Goal: Task Accomplishment & Management: Manage account settings

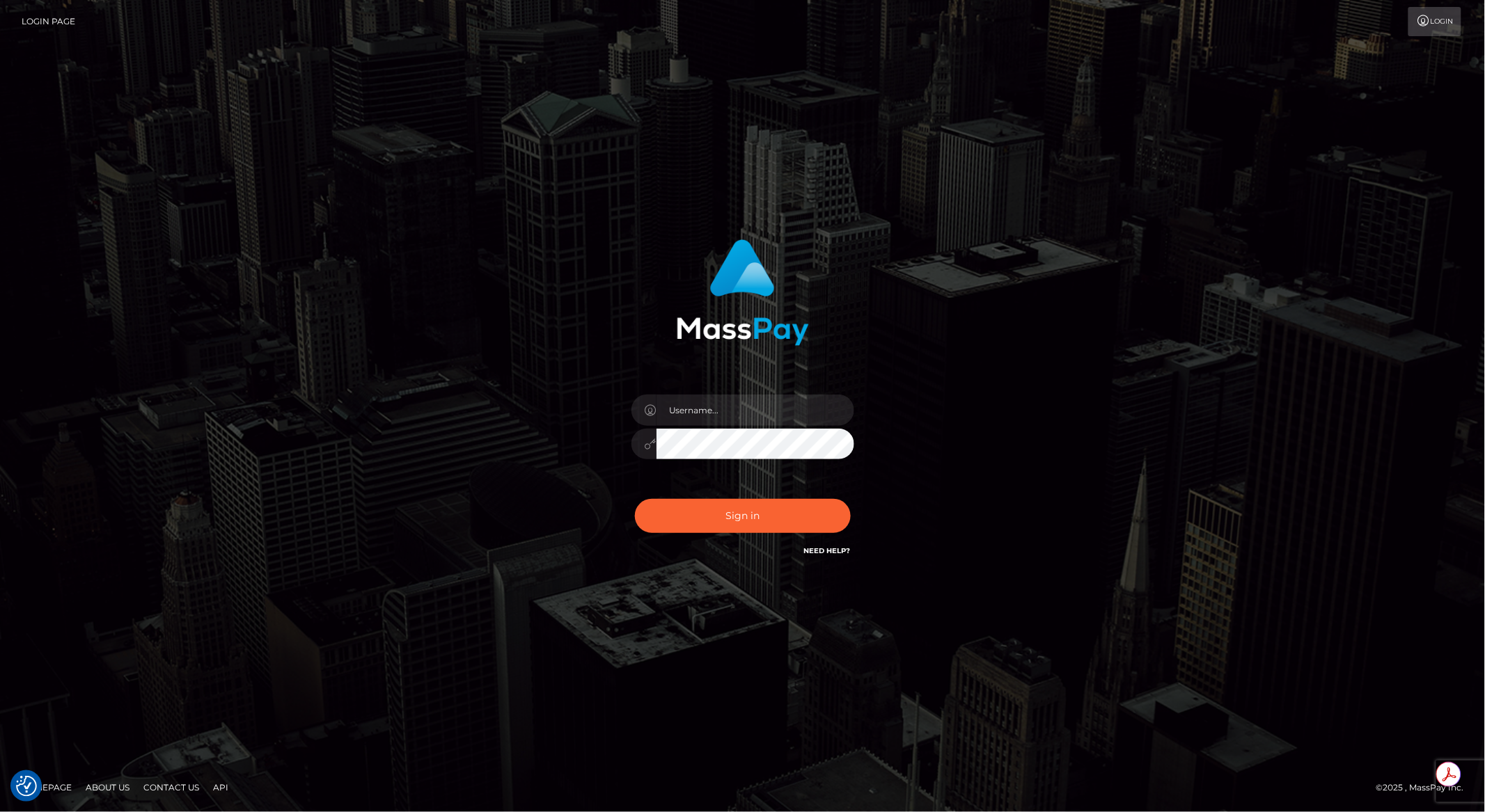
click at [854, 394] on div at bounding box center [854, 394] width 0 height 0
type input "brentg"
click at [715, 525] on button "Sign in" at bounding box center [743, 516] width 216 height 34
type input "brentg"
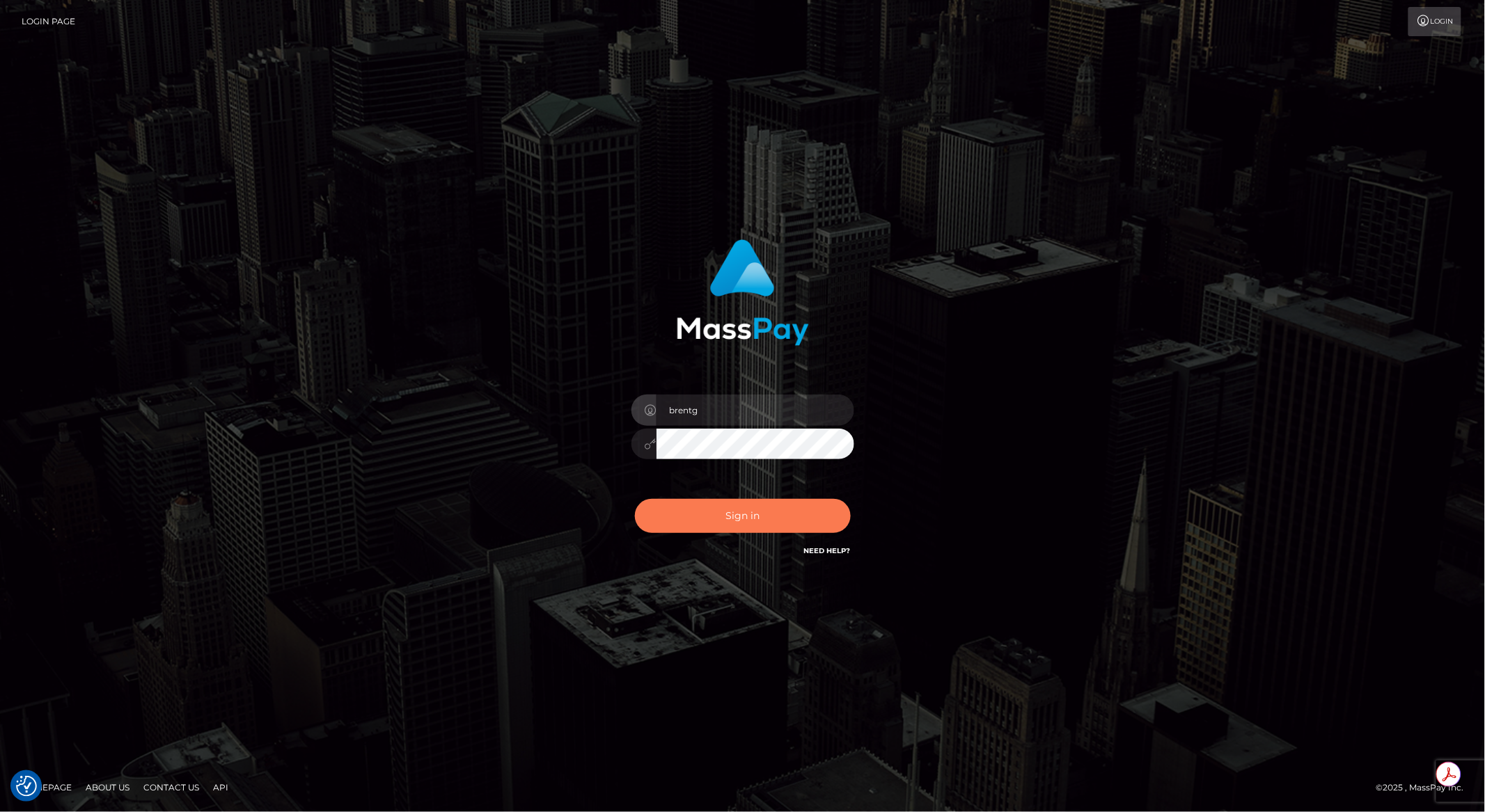
click at [764, 521] on button "Sign in" at bounding box center [743, 516] width 216 height 34
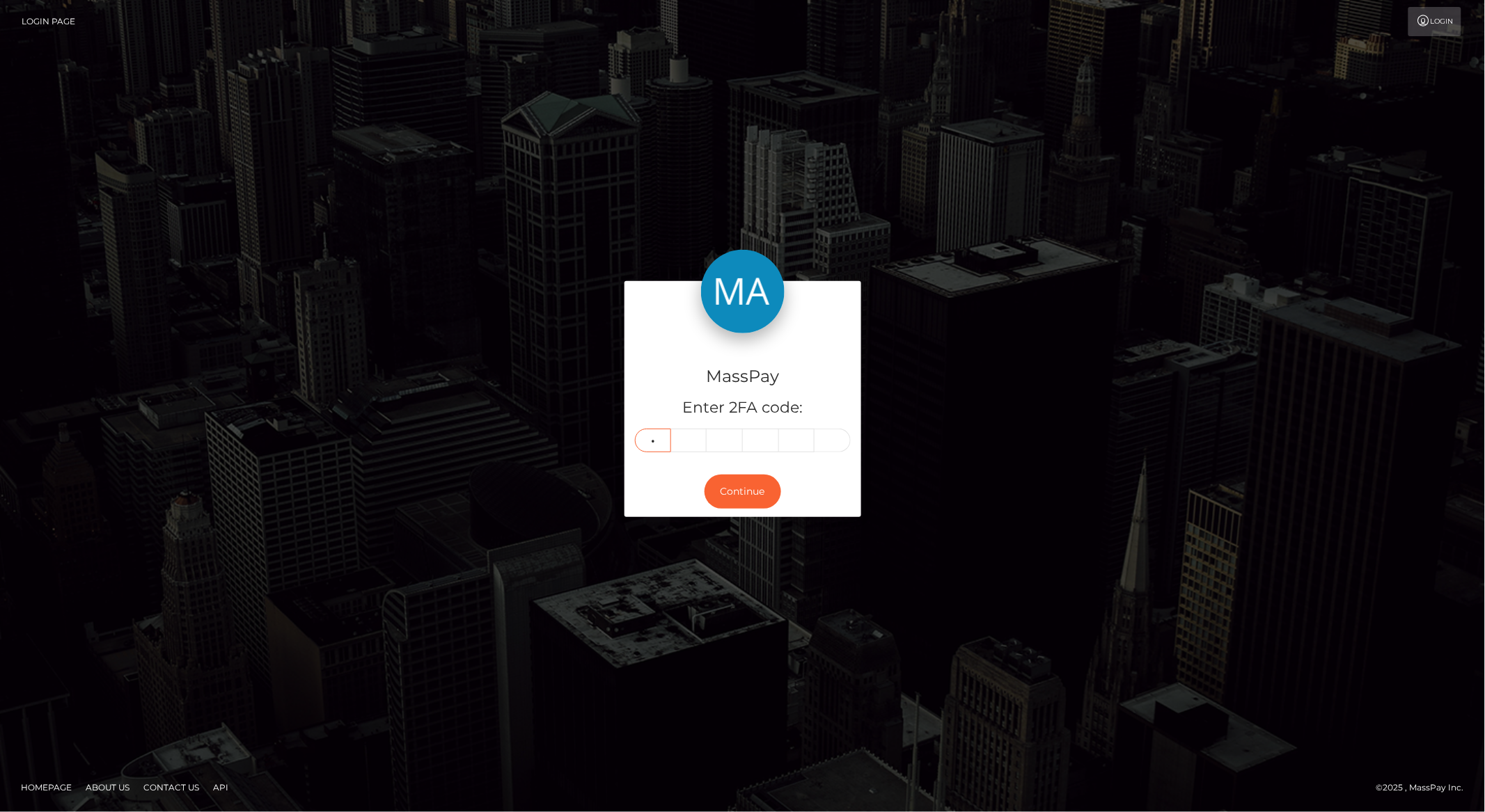
type input "6"
type input "9"
type input "5"
type input "8"
type input "4"
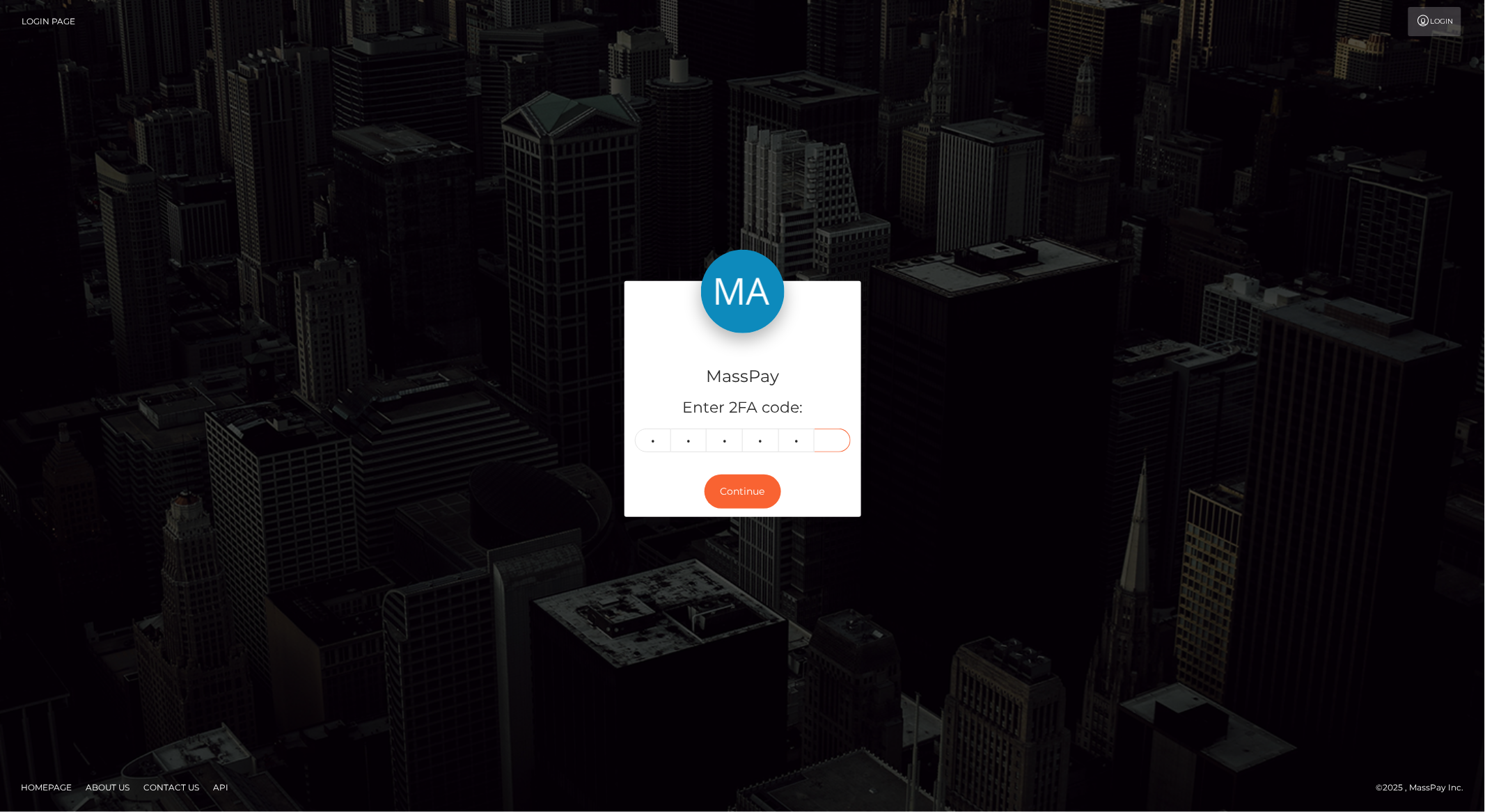
type input "6"
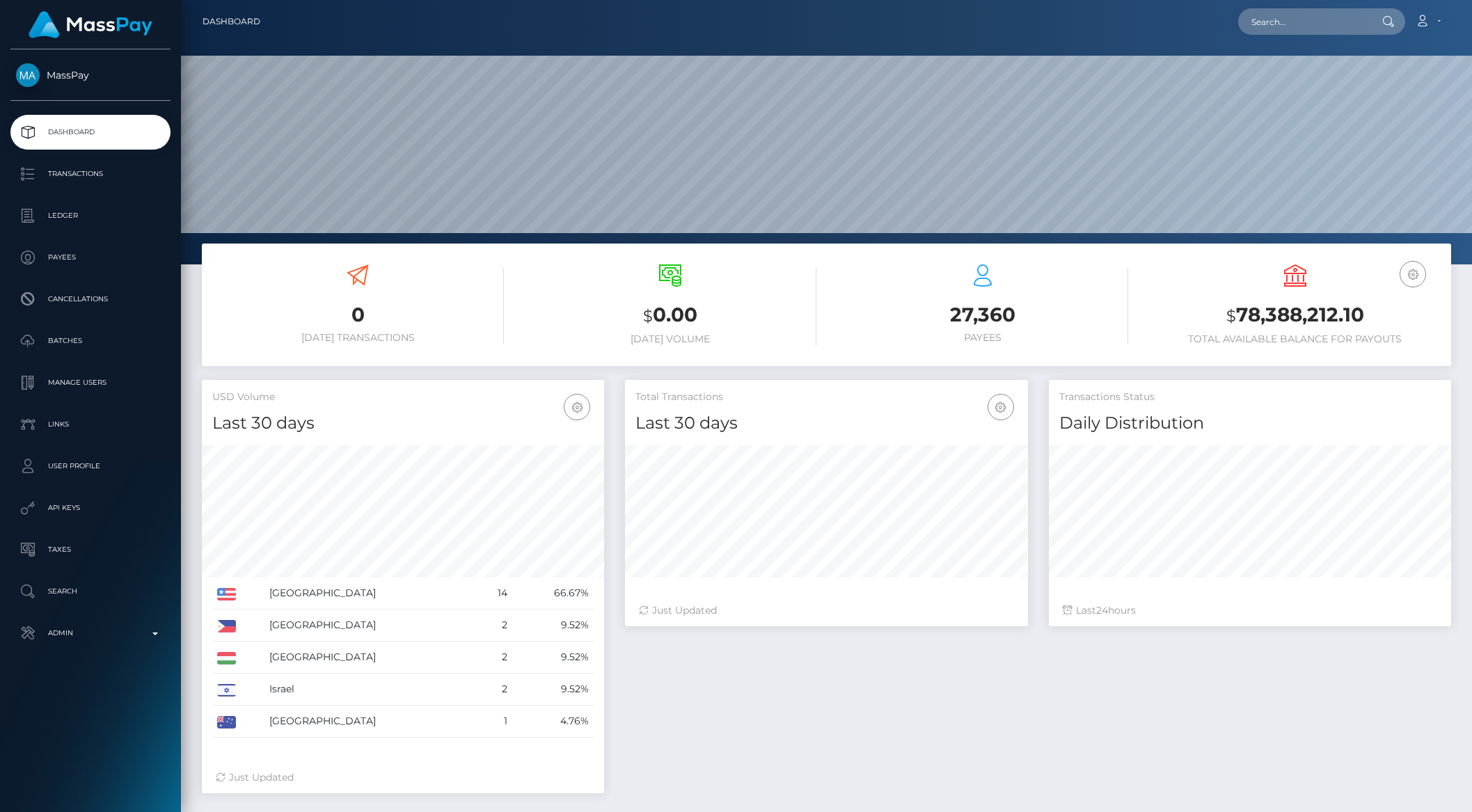
click at [1305, 36] on div "Loading... Loading... Account Edit Profile Logout" at bounding box center [861, 21] width 1179 height 29
click at [1287, 32] on input "text" at bounding box center [1303, 21] width 131 height 27
paste input "6a87d31a-a9e9-4c2d-81cd-229f194af4d7"
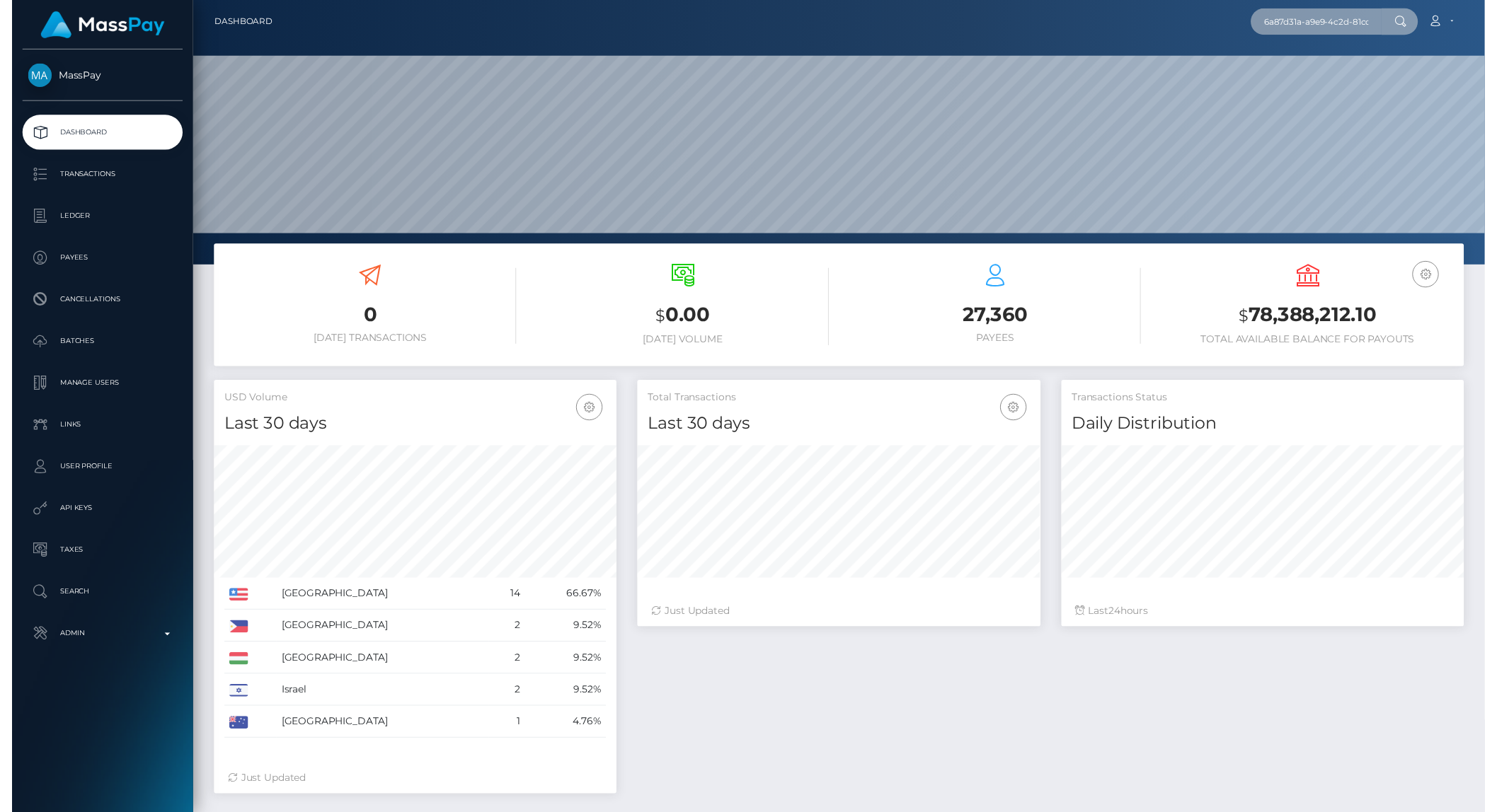
scroll to position [0, 72]
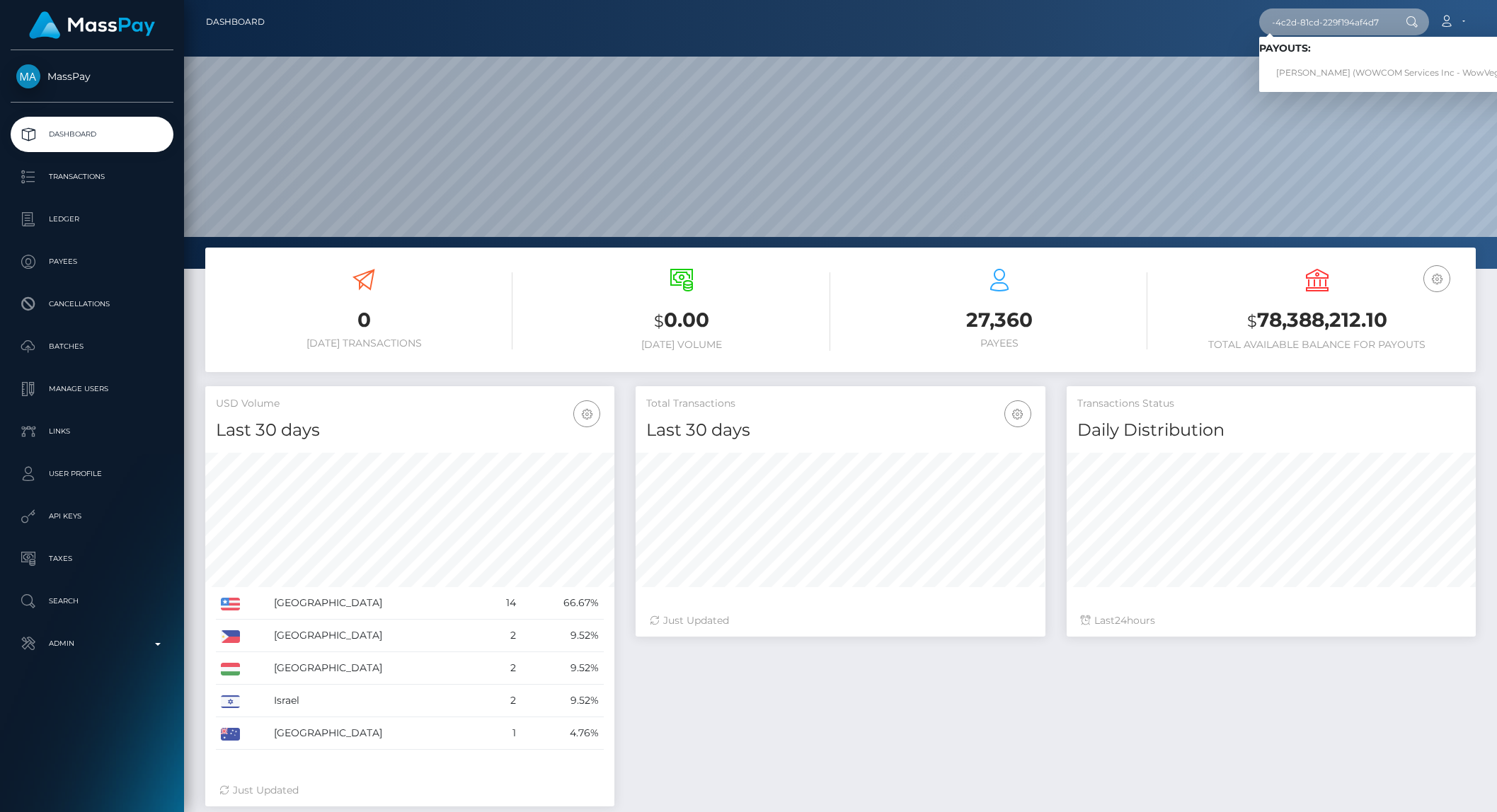
type input "6a87d31a-a9e9-4c2d-81cd-229f194af4d7"
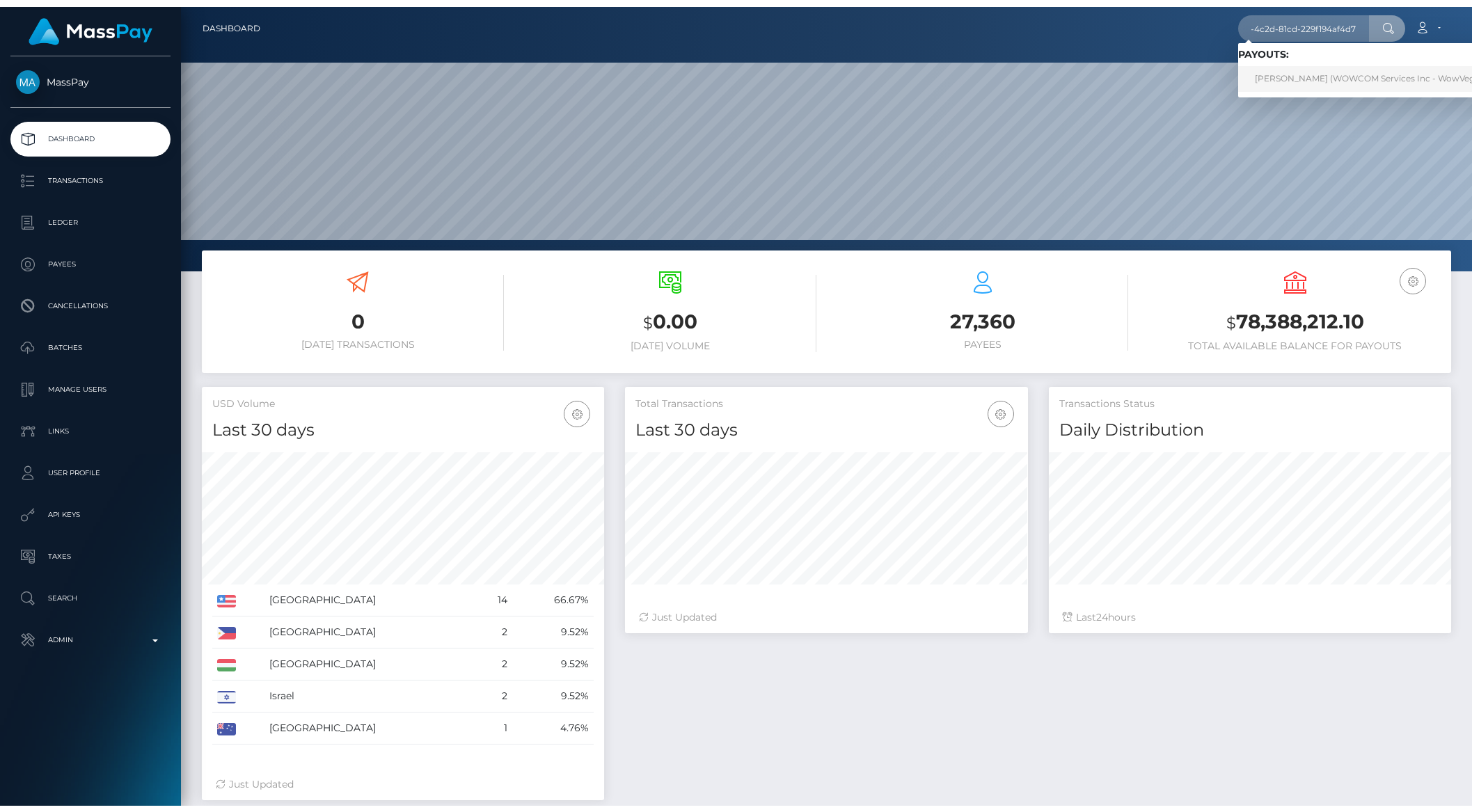
scroll to position [0, 0]
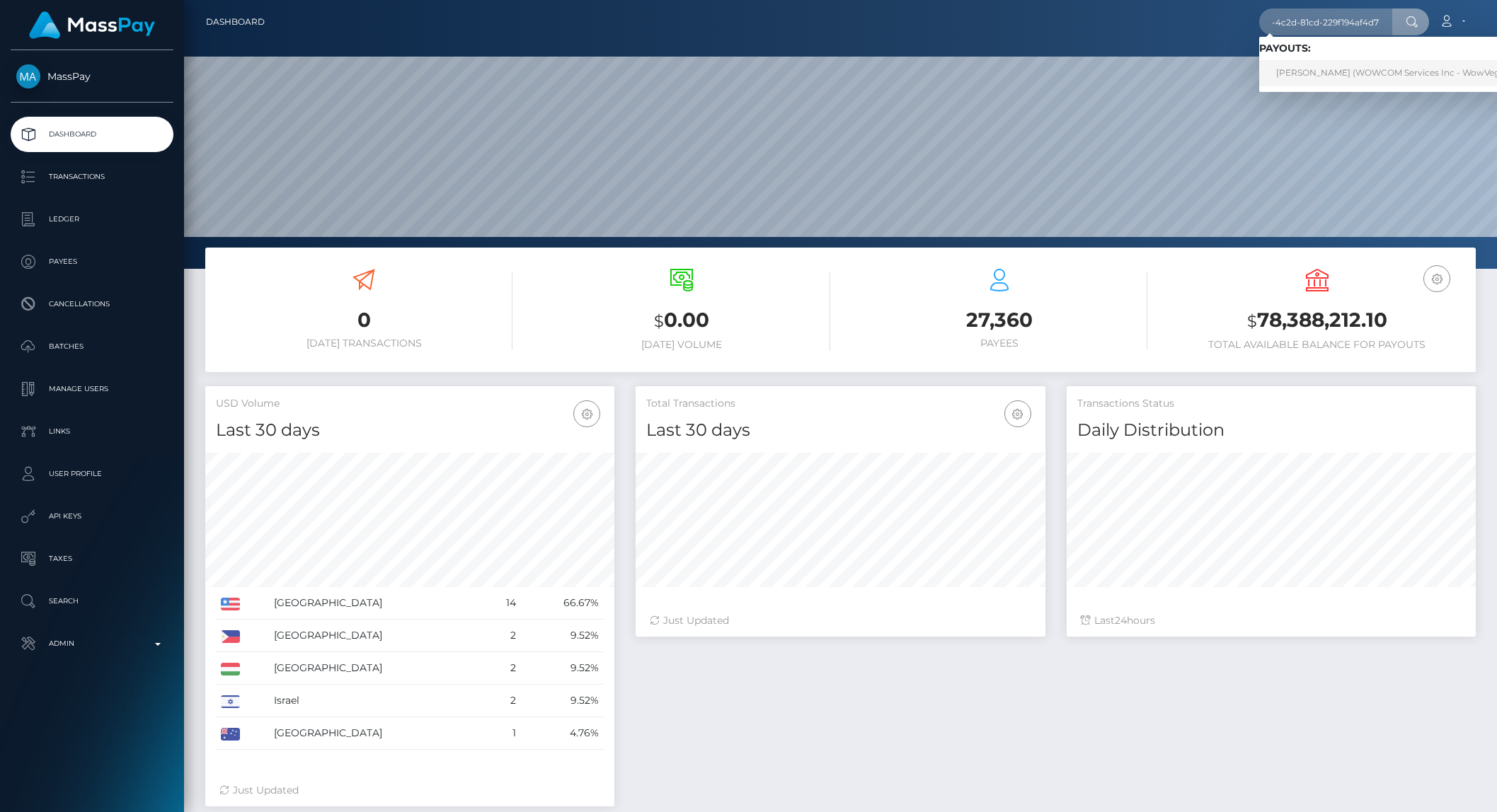
click at [1342, 74] on link "Sean Kerner (WOWCOM Services Inc - WowVegas CAN)" at bounding box center [1405, 72] width 292 height 26
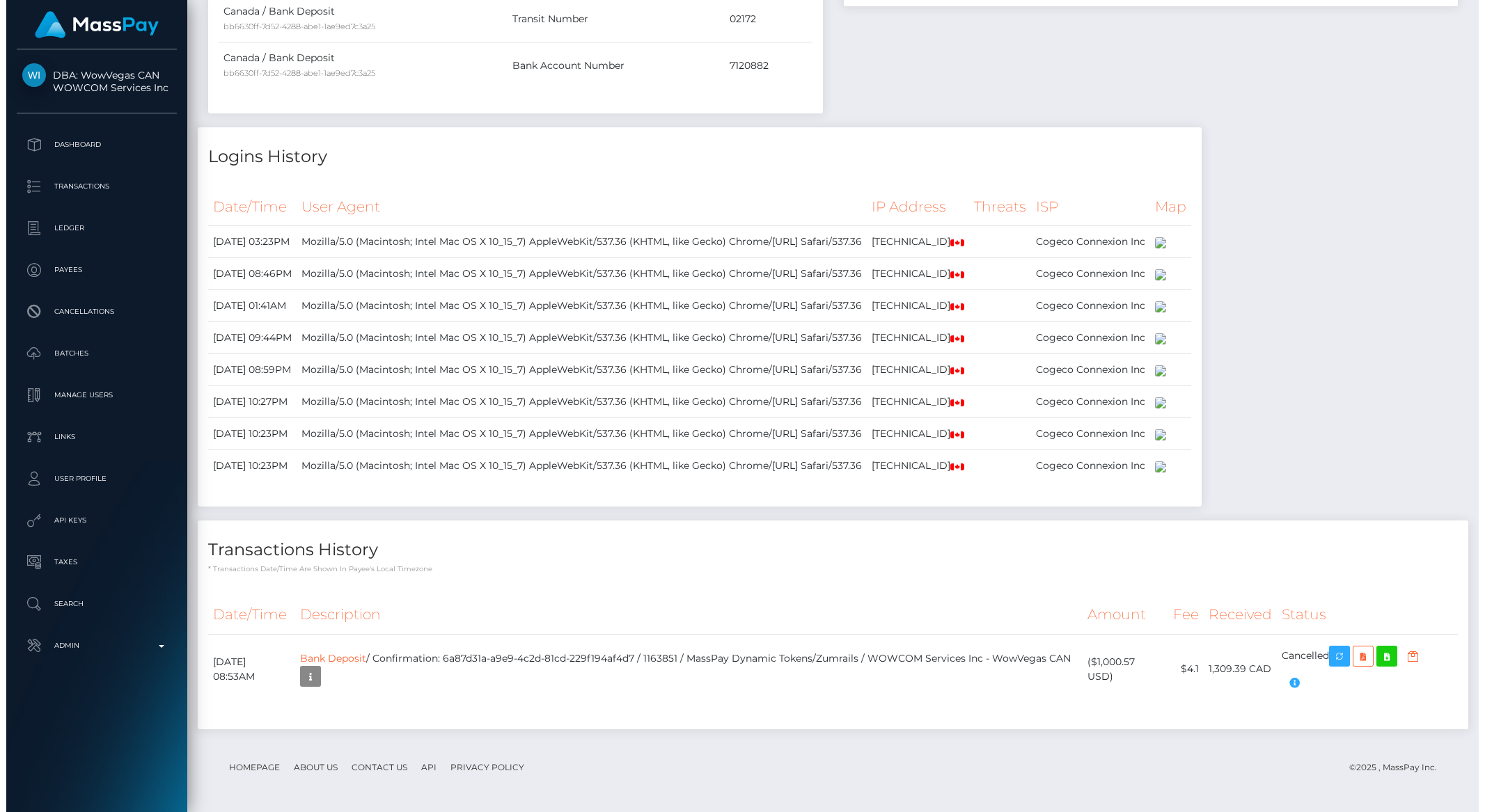
scroll to position [1063, 0]
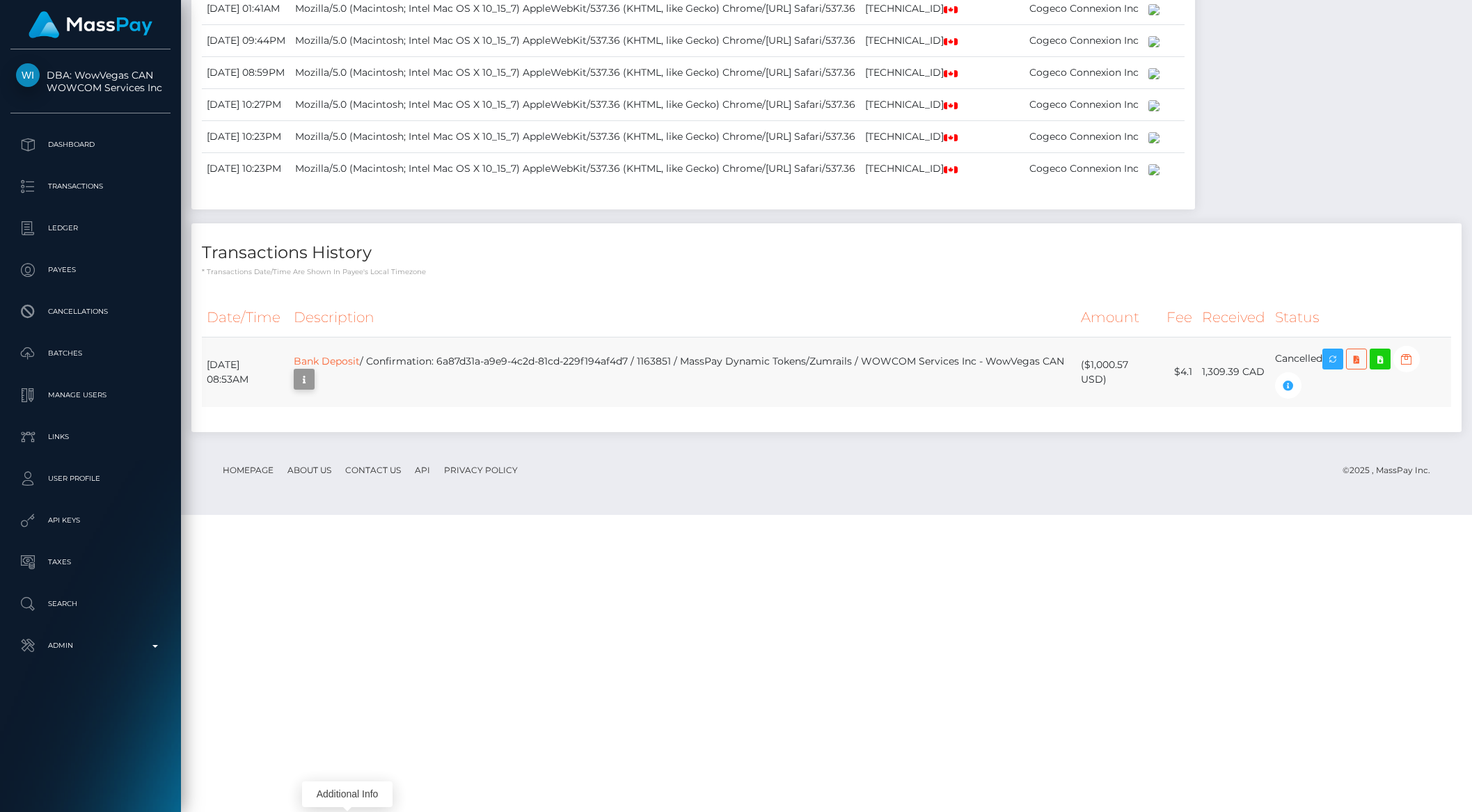
click at [313, 388] on icon "button" at bounding box center [304, 380] width 17 height 18
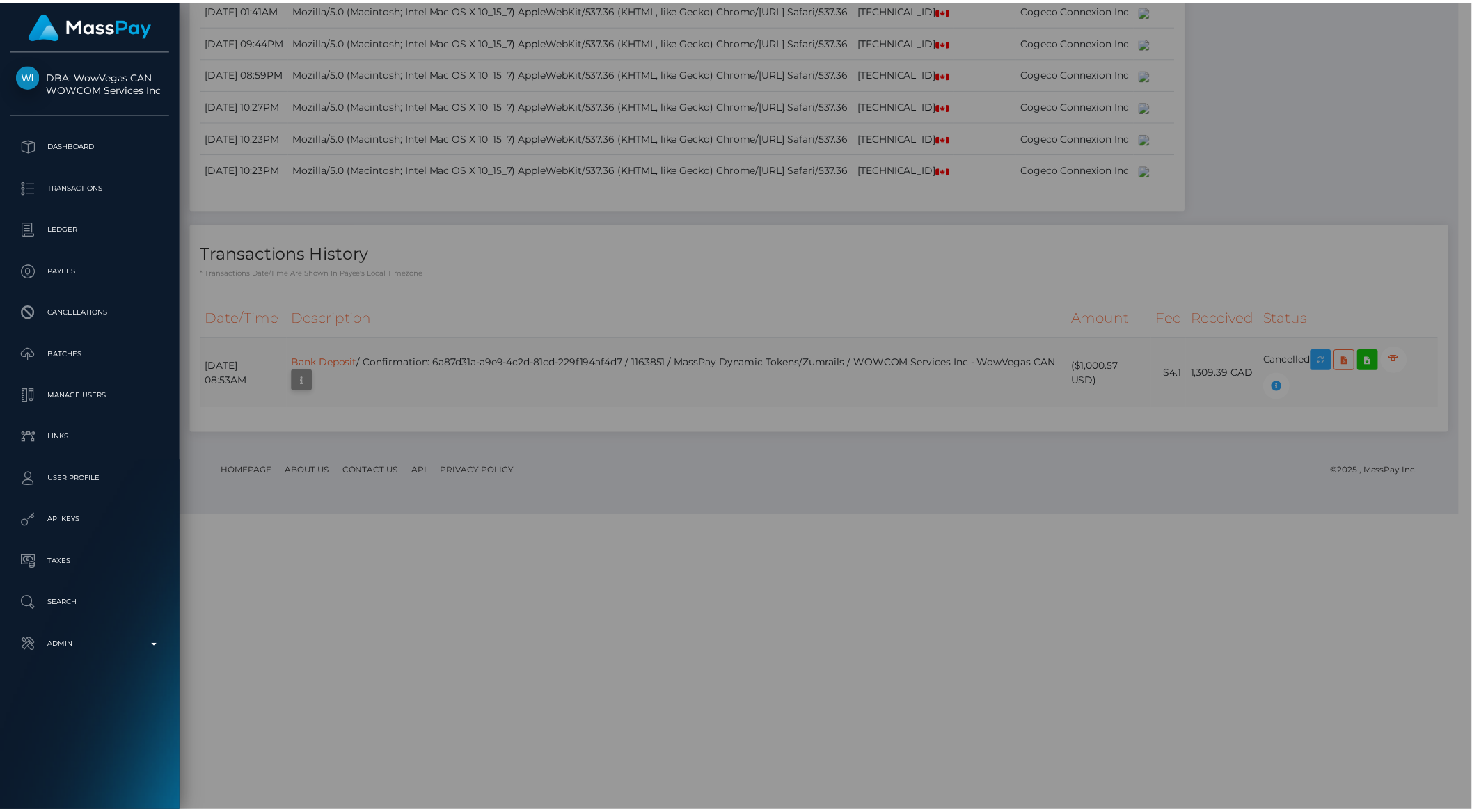
scroll to position [695593, 695475]
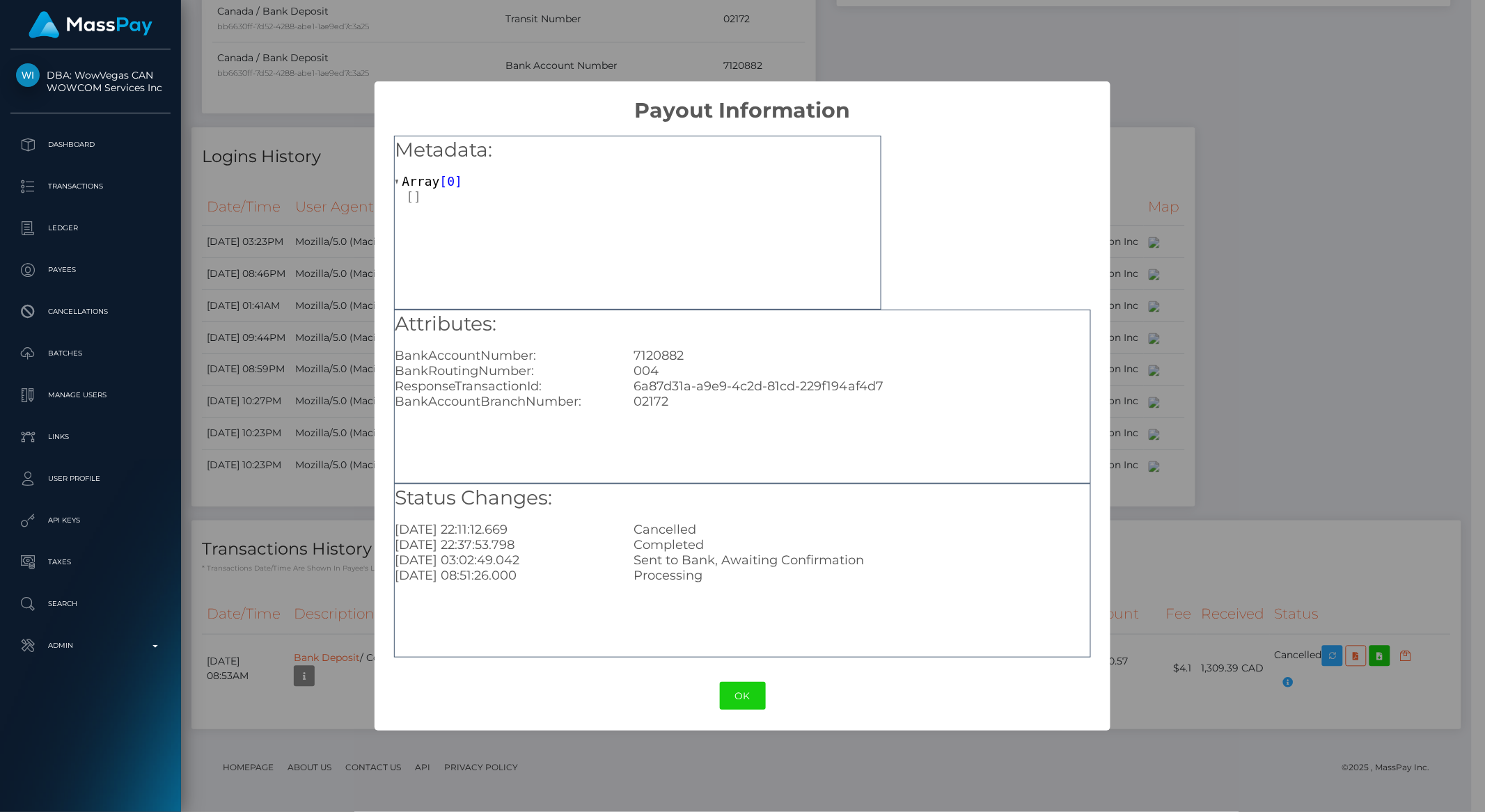
click at [264, 453] on div "× Payout Information Metadata: Array [ 0 ] Attributes: BankAccountNumber: 71208…" at bounding box center [742, 406] width 1485 height 812
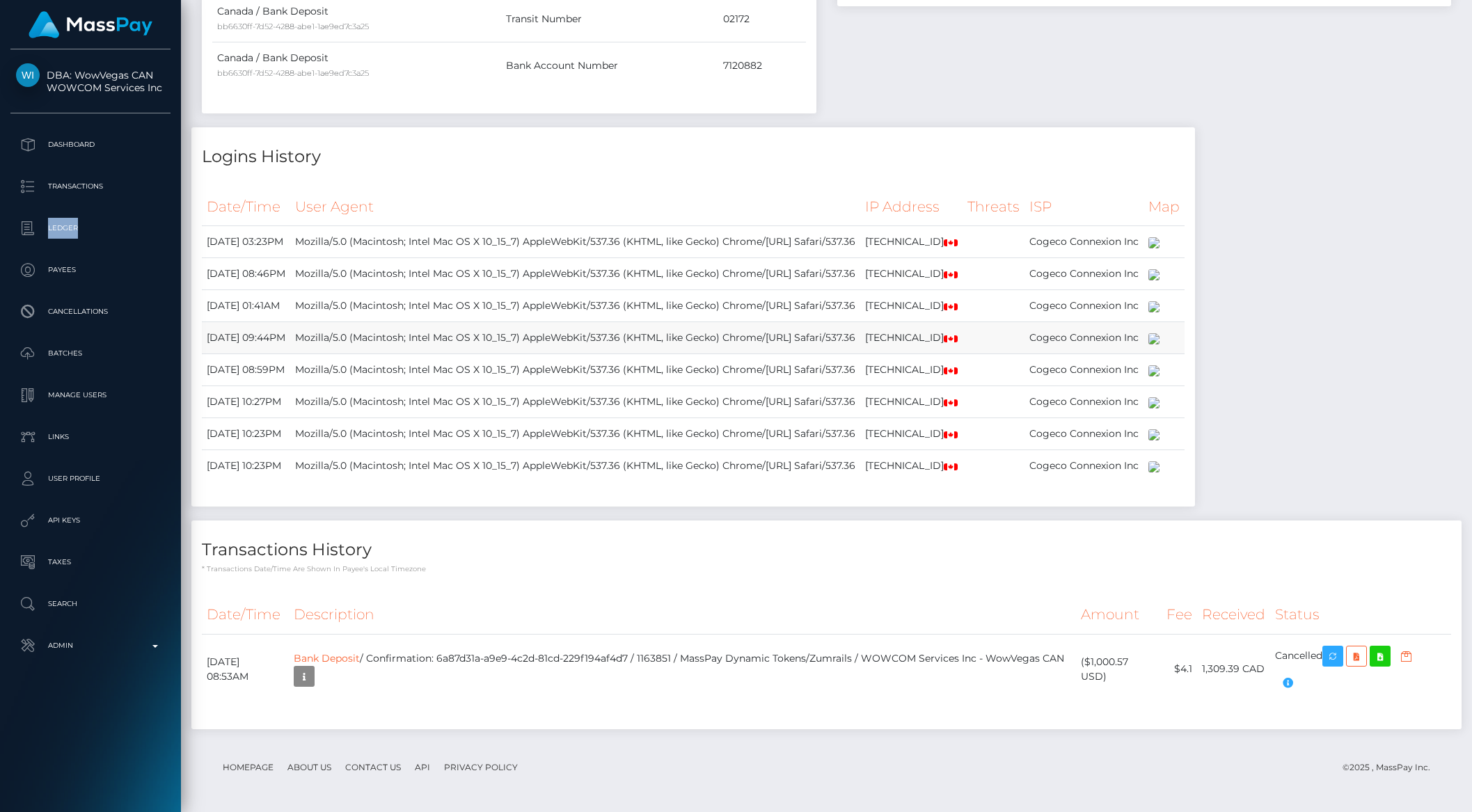
scroll to position [1063, 0]
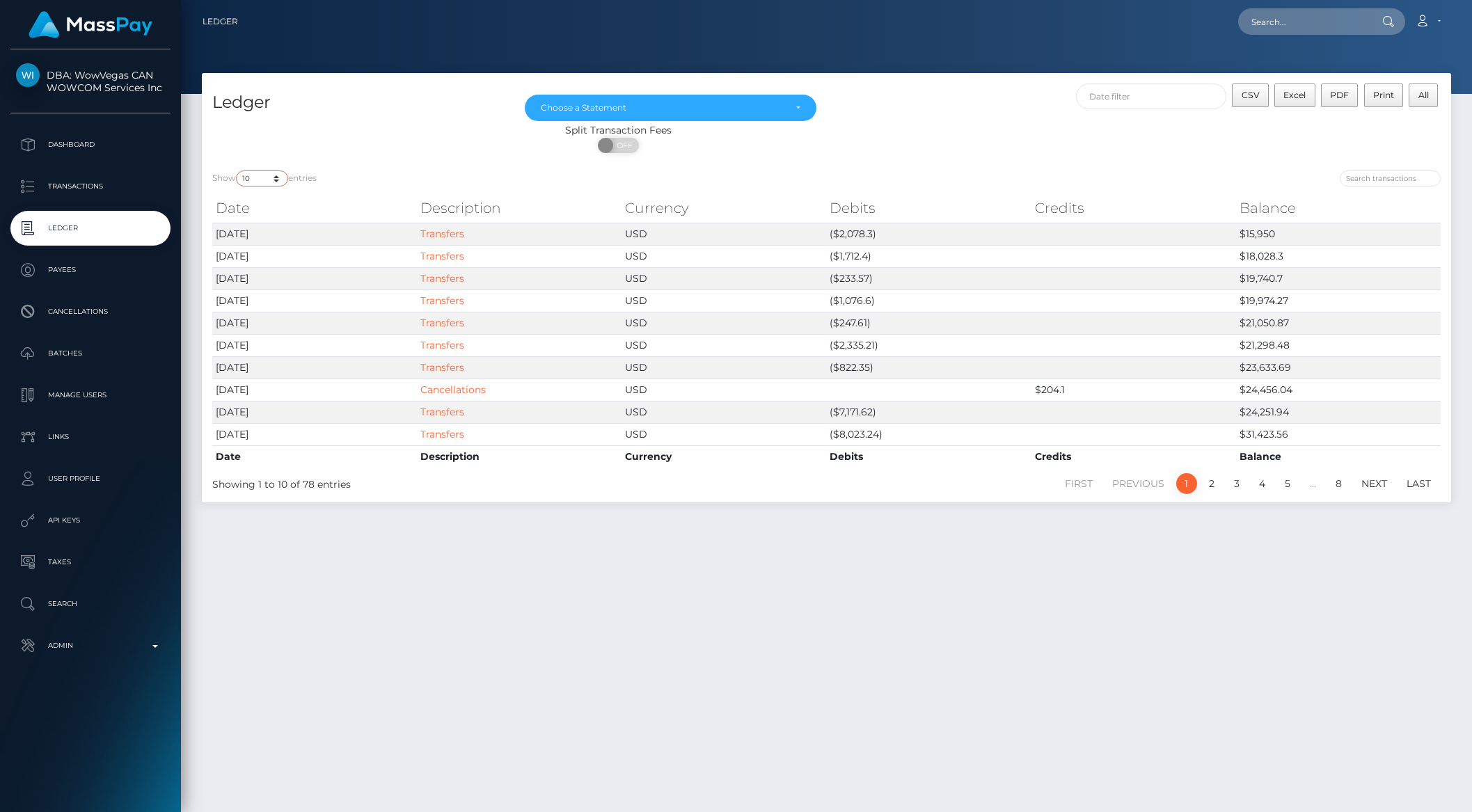
click at [258, 176] on select "10 25 50 100 250" at bounding box center [262, 178] width 53 height 16
click at [237, 170] on select "10 25 50 100 250" at bounding box center [262, 178] width 53 height 16
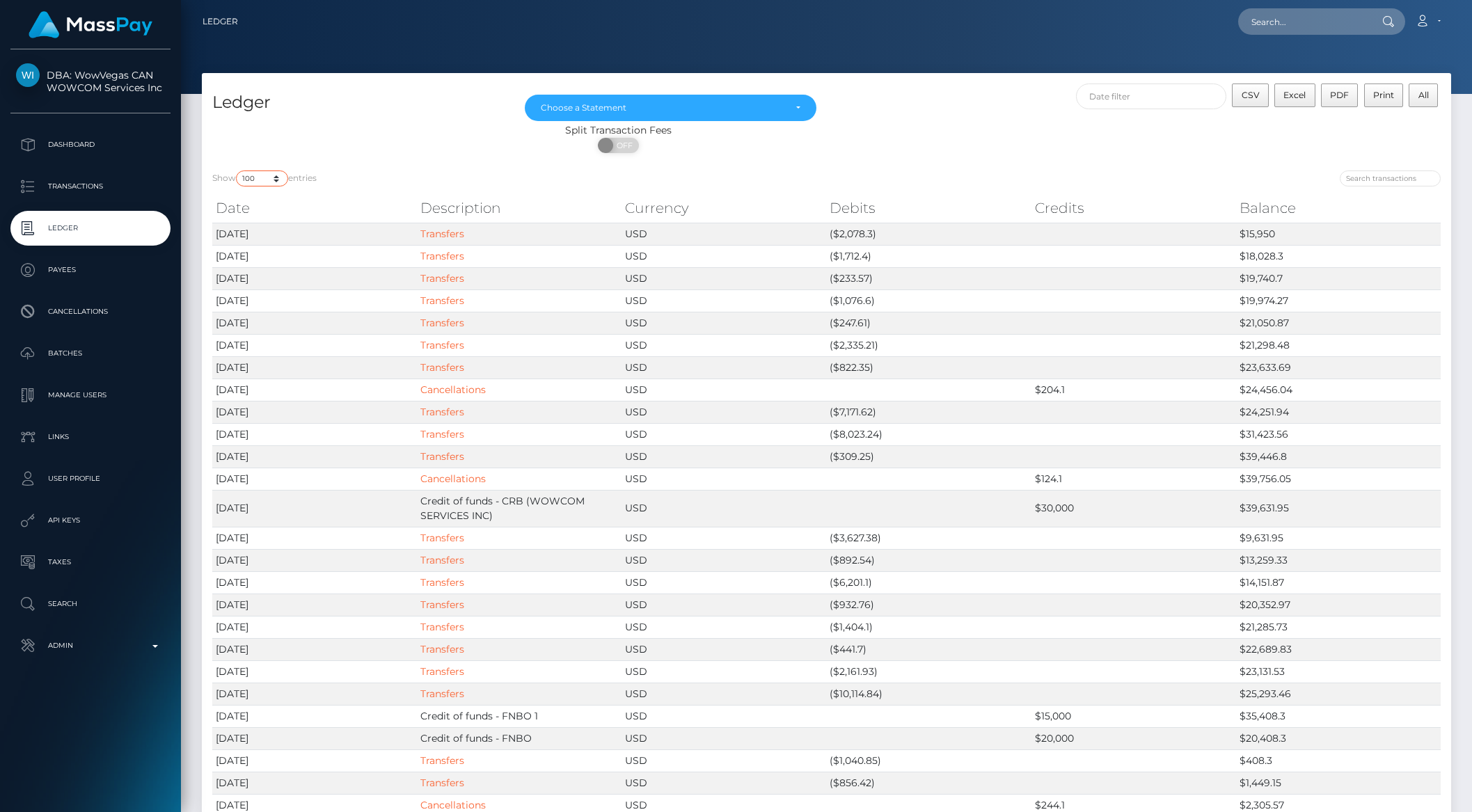
click at [266, 180] on select "10 25 50 100 250" at bounding box center [262, 178] width 53 height 16
select select "10"
click at [237, 170] on select "10 25 50 100 250" at bounding box center [262, 178] width 53 height 16
